Goal: Find specific page/section: Find specific page/section

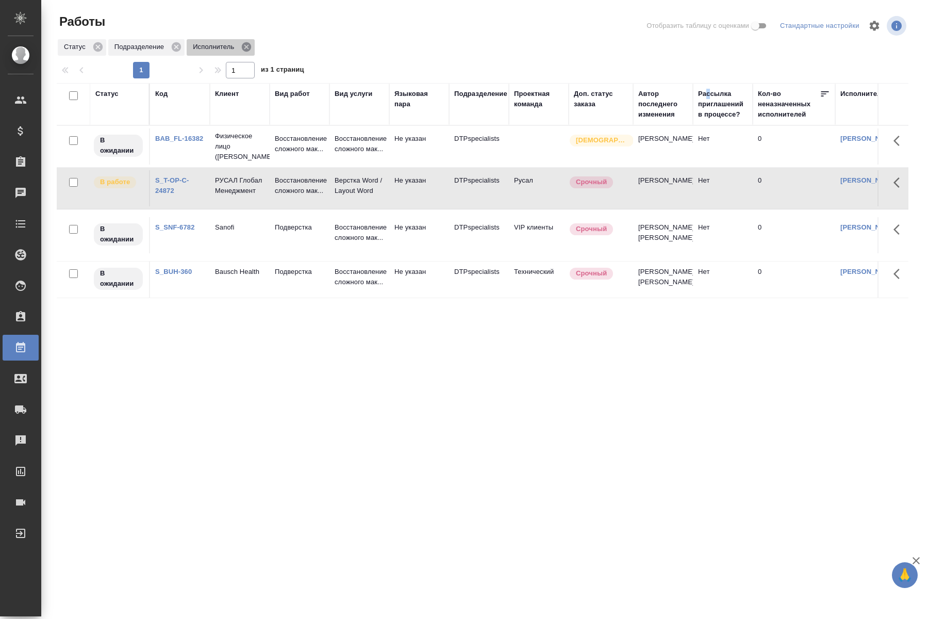
click at [246, 48] on icon at bounding box center [246, 46] width 11 height 11
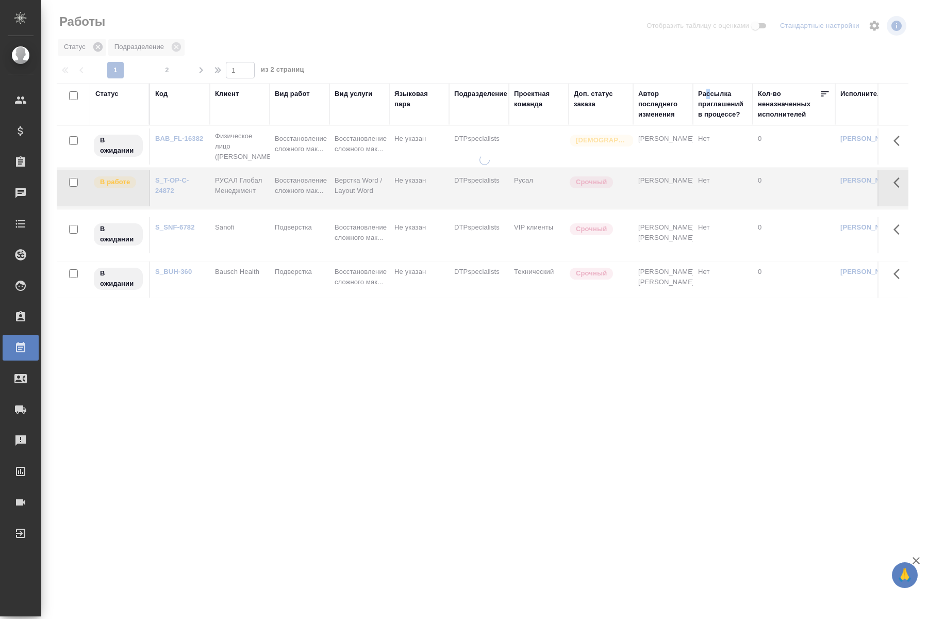
click at [97, 46] on icon at bounding box center [97, 46] width 11 height 11
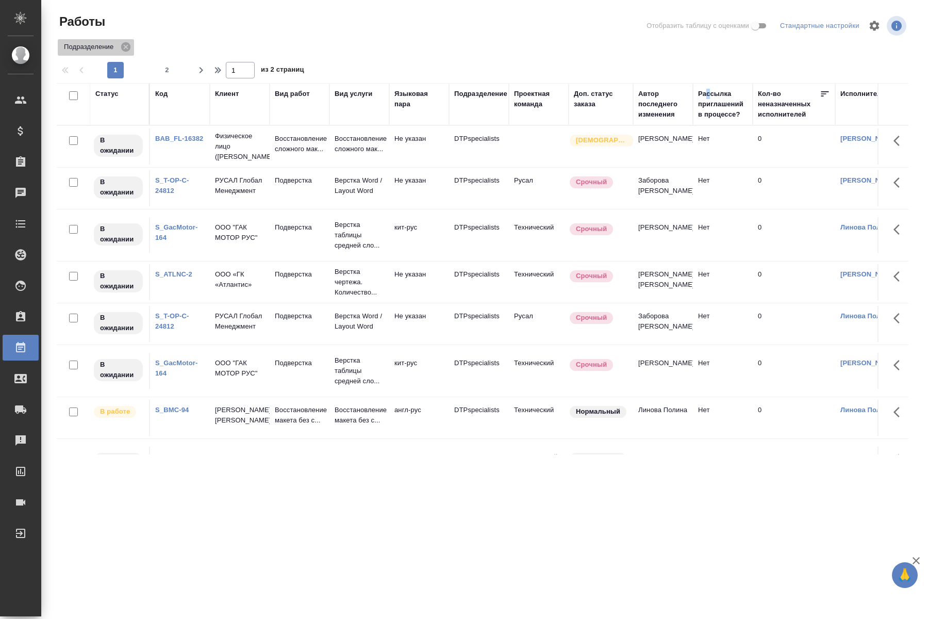
click at [97, 46] on p "Подразделение" at bounding box center [90, 47] width 53 height 10
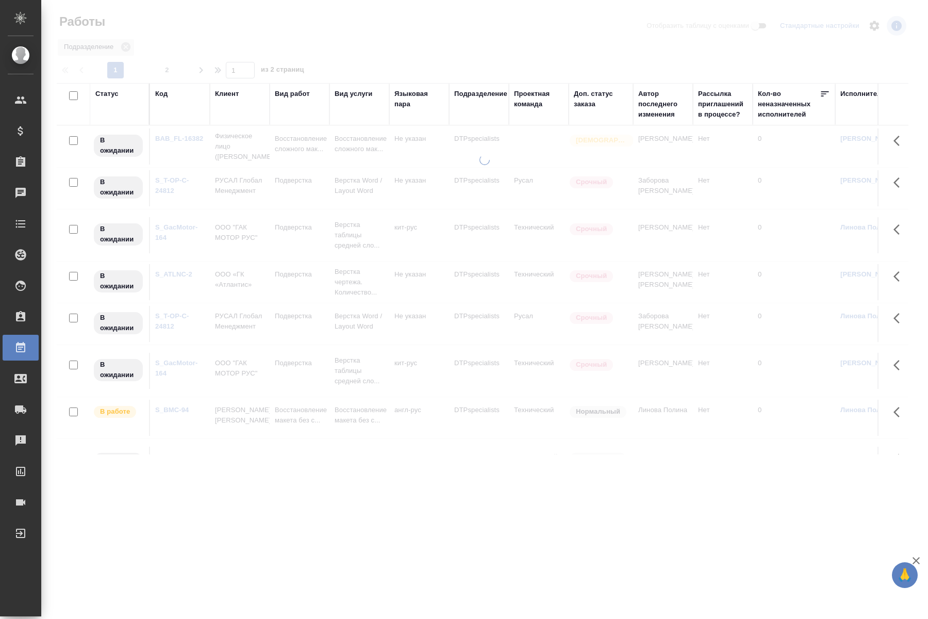
click at [135, 102] on div "Статус" at bounding box center [119, 104] width 48 height 31
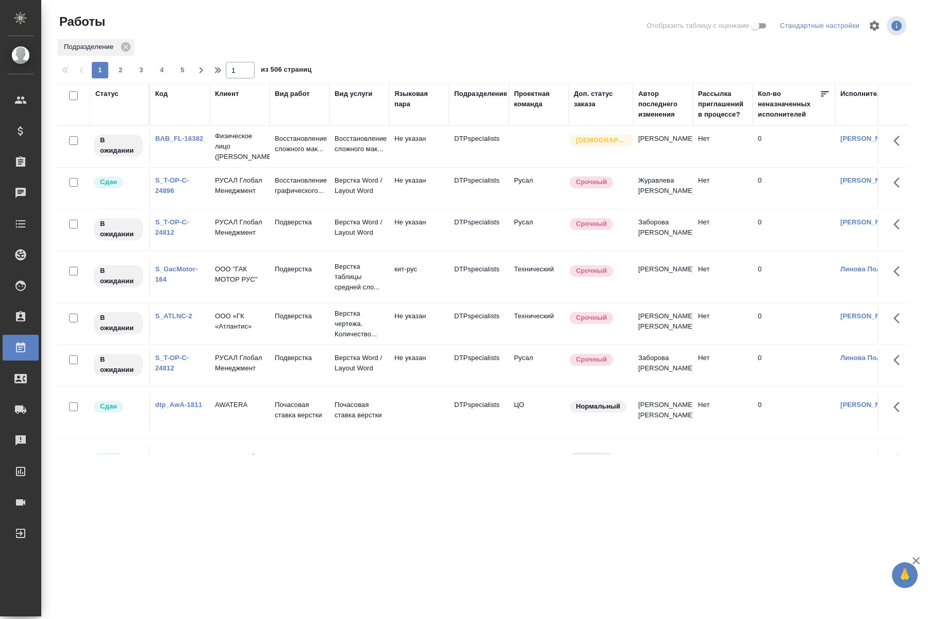
click at [124, 102] on div "Статус" at bounding box center [119, 104] width 48 height 31
click at [114, 92] on div "Статус" at bounding box center [106, 94] width 23 height 10
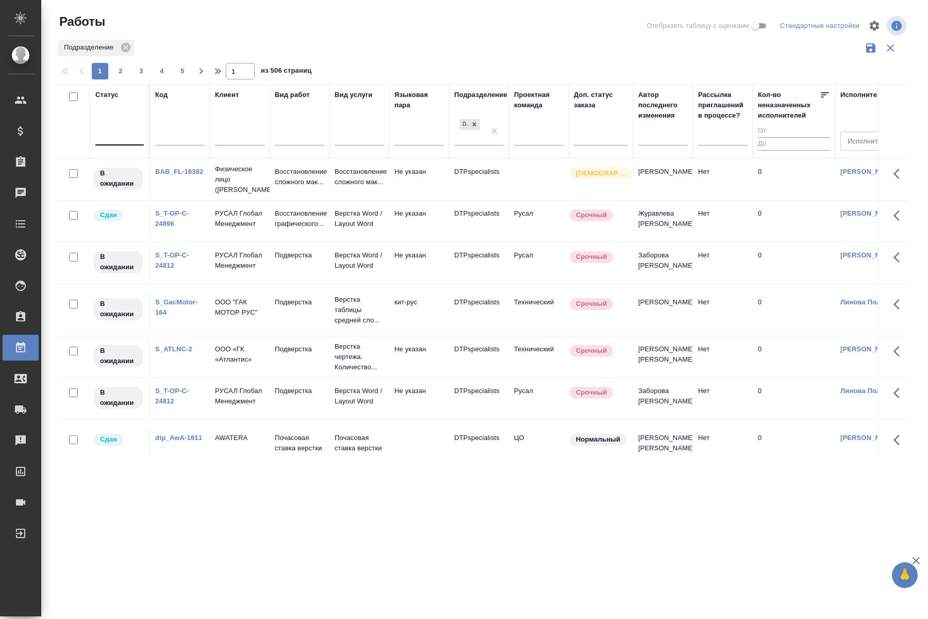
click at [118, 141] on div at bounding box center [119, 134] width 48 height 15
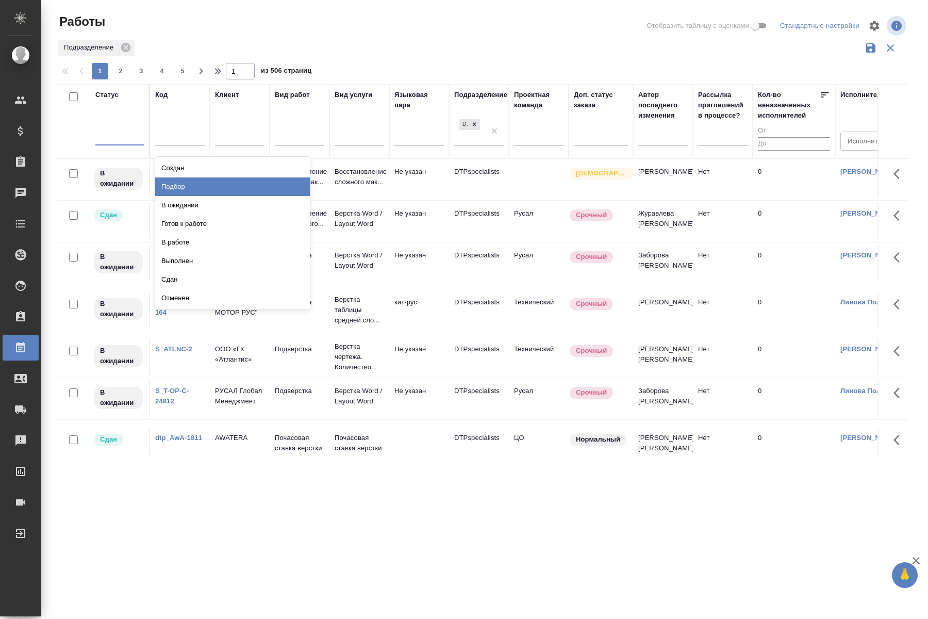
click at [183, 186] on div "Подбор" at bounding box center [232, 186] width 155 height 19
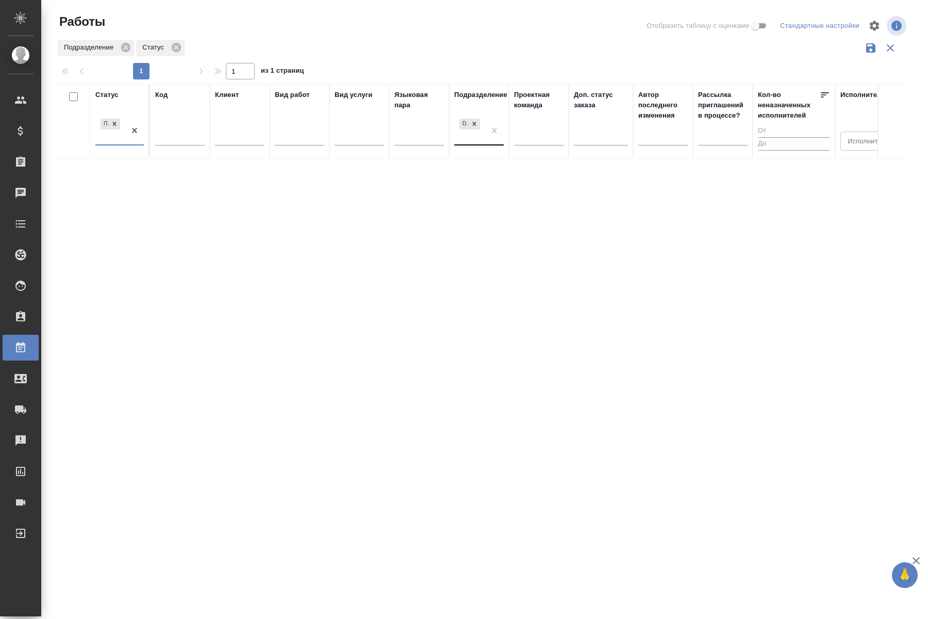
click at [474, 138] on div "DTPspecialists" at bounding box center [469, 131] width 31 height 28
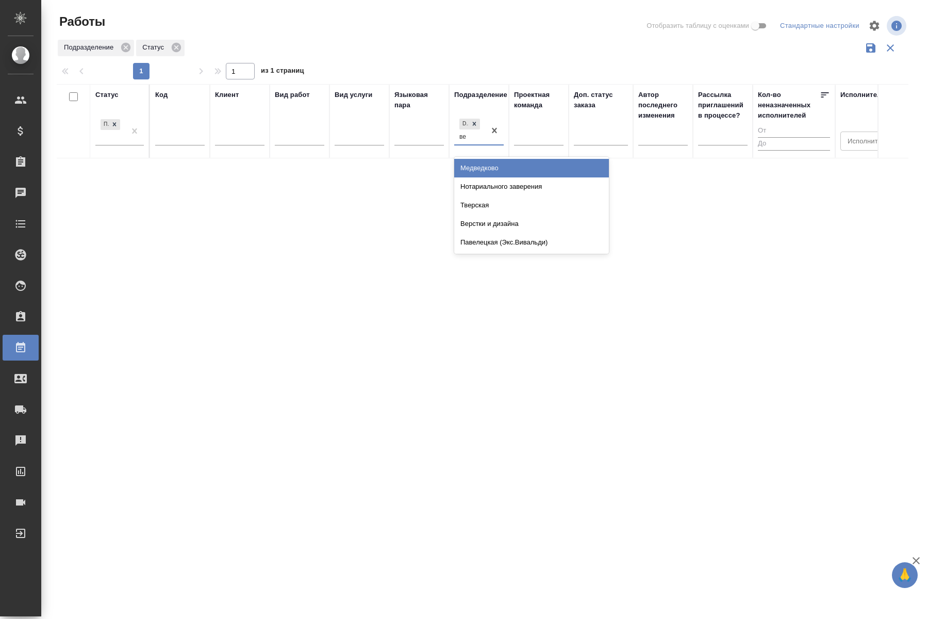
type input "вер"
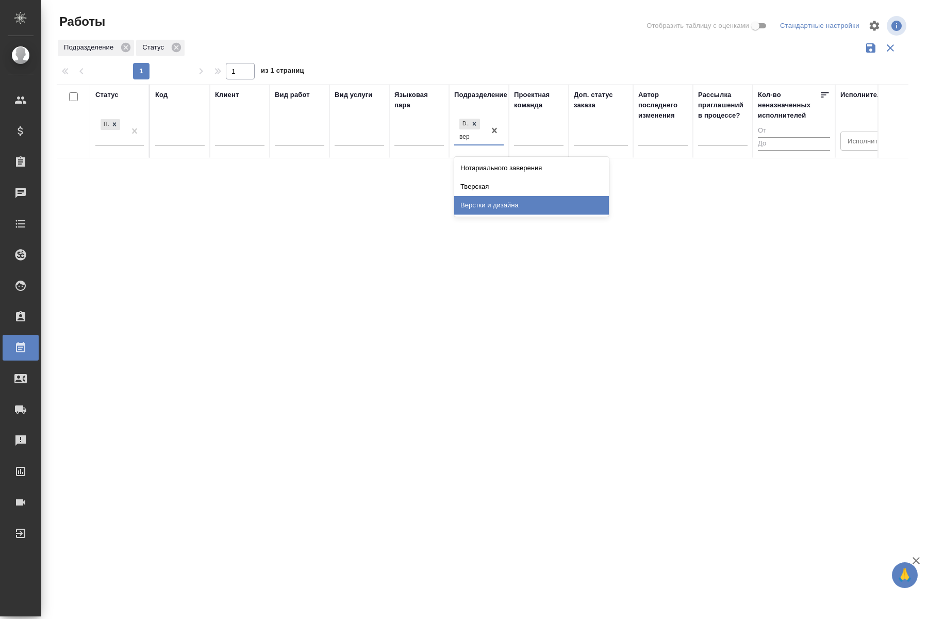
click at [490, 206] on div "Верстки и дизайна" at bounding box center [531, 205] width 155 height 19
